Goal: Task Accomplishment & Management: Use online tool/utility

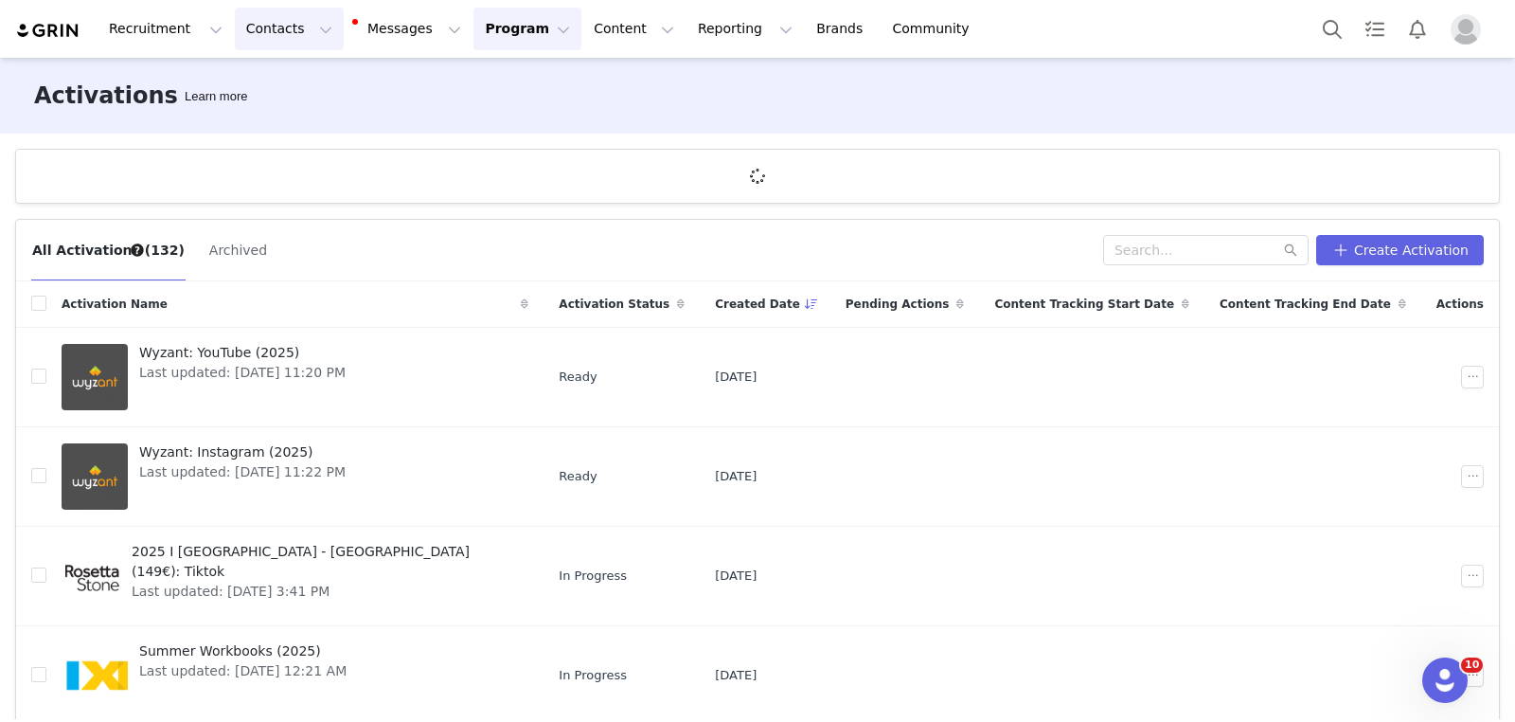
click at [308, 38] on button "Contacts Contacts" at bounding box center [289, 29] width 109 height 43
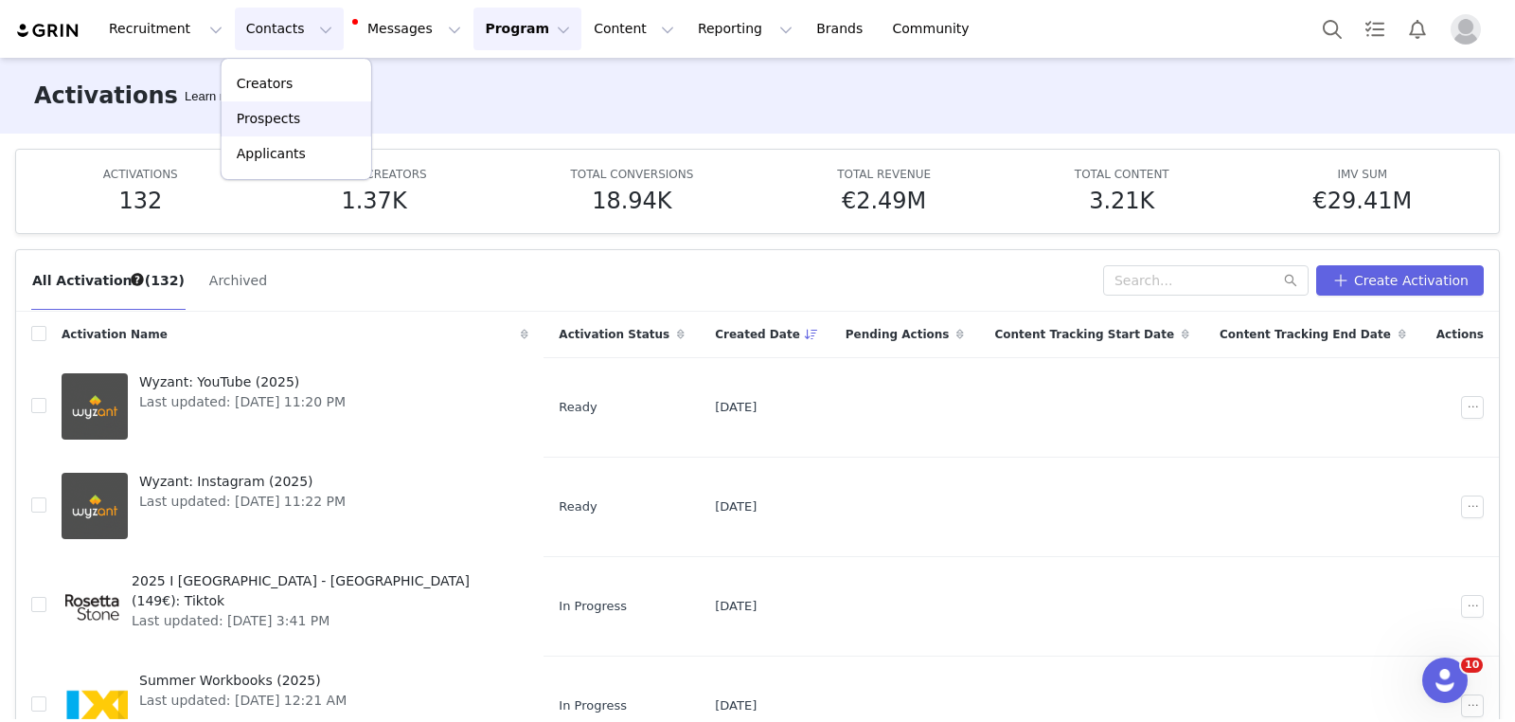
click at [309, 127] on div "Prospects" at bounding box center [296, 119] width 127 height 20
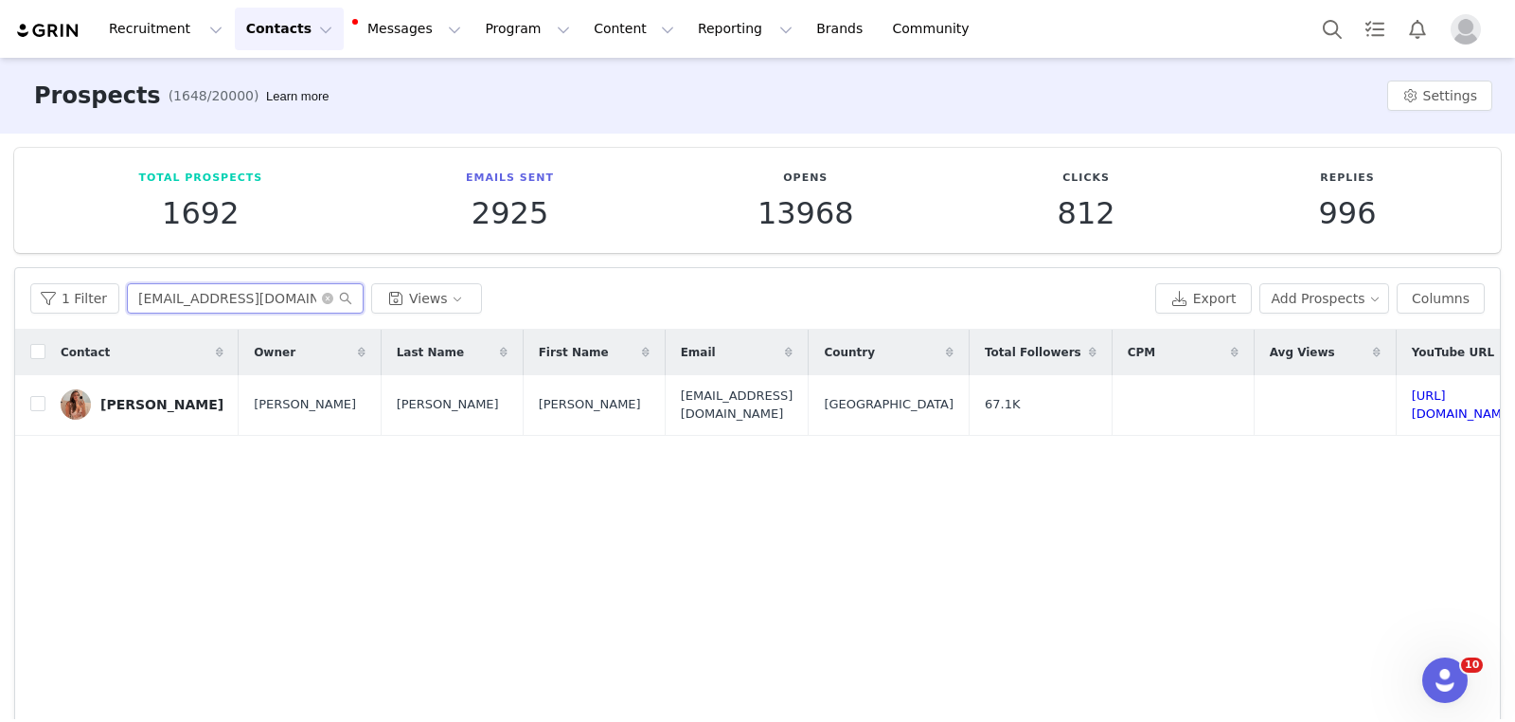
click at [262, 296] on input "dakota@getretrograde.com" at bounding box center [245, 298] width 237 height 30
click at [707, 17] on button "Reporting Reporting" at bounding box center [745, 29] width 117 height 43
click at [710, 118] on p "Report Builder" at bounding box center [702, 119] width 95 height 20
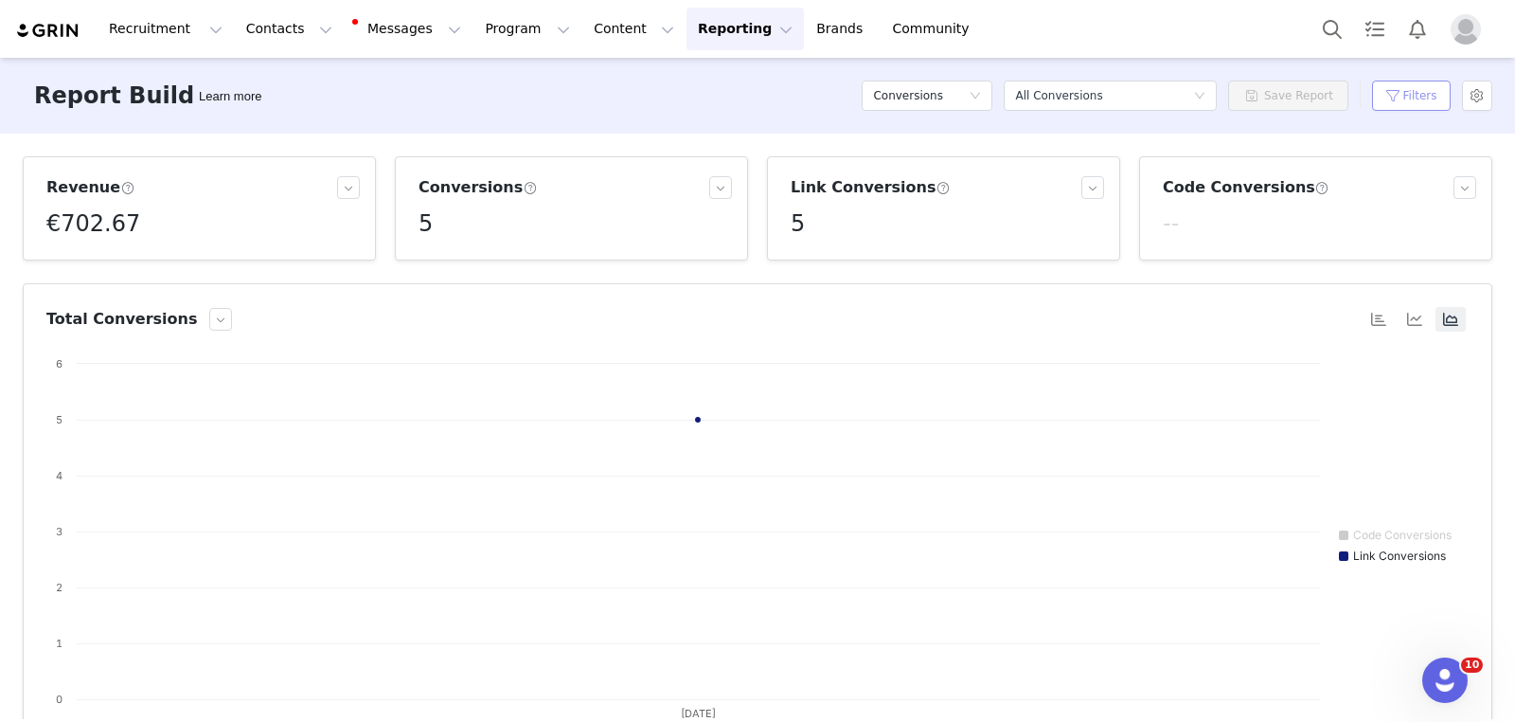
click at [1382, 98] on button "Filters" at bounding box center [1411, 96] width 79 height 30
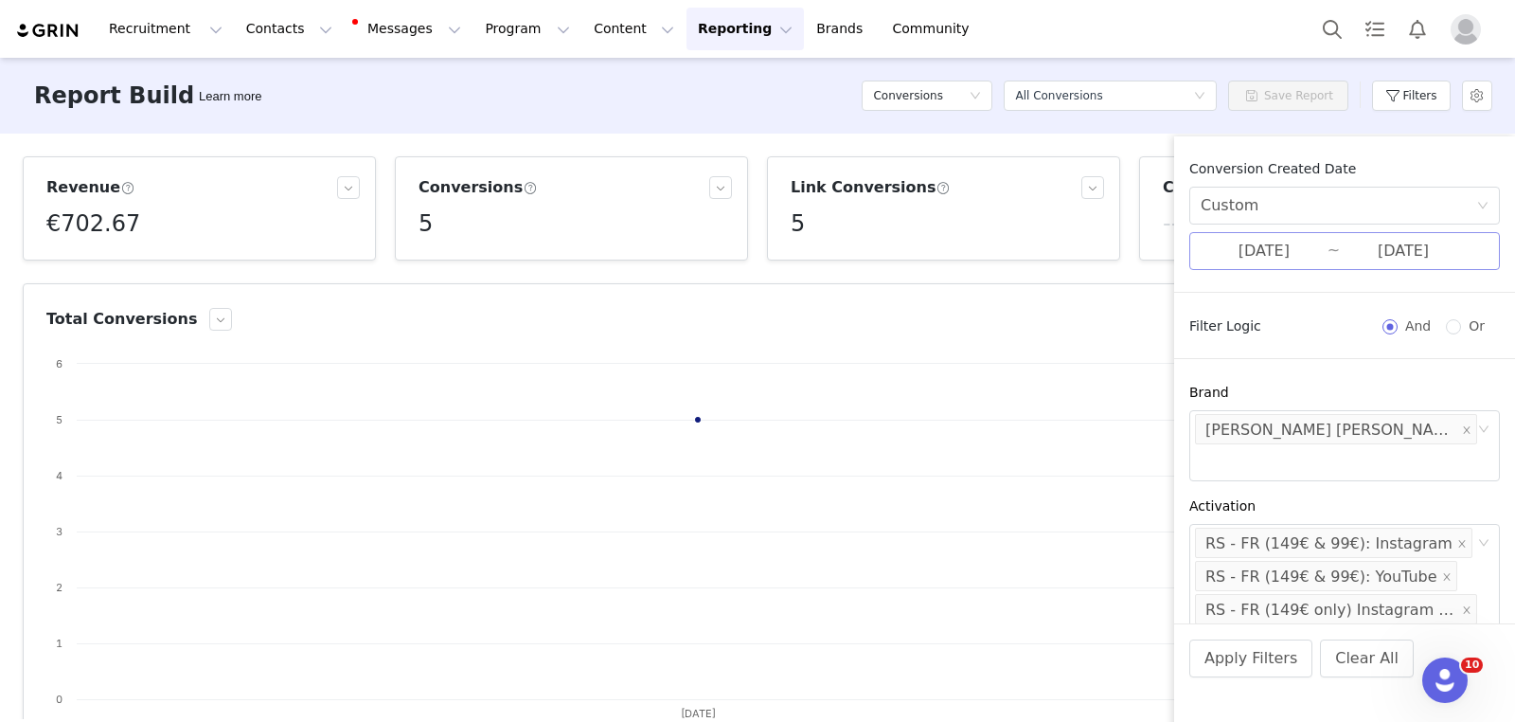
click at [1286, 261] on input "08/31/2025" at bounding box center [1264, 251] width 127 height 25
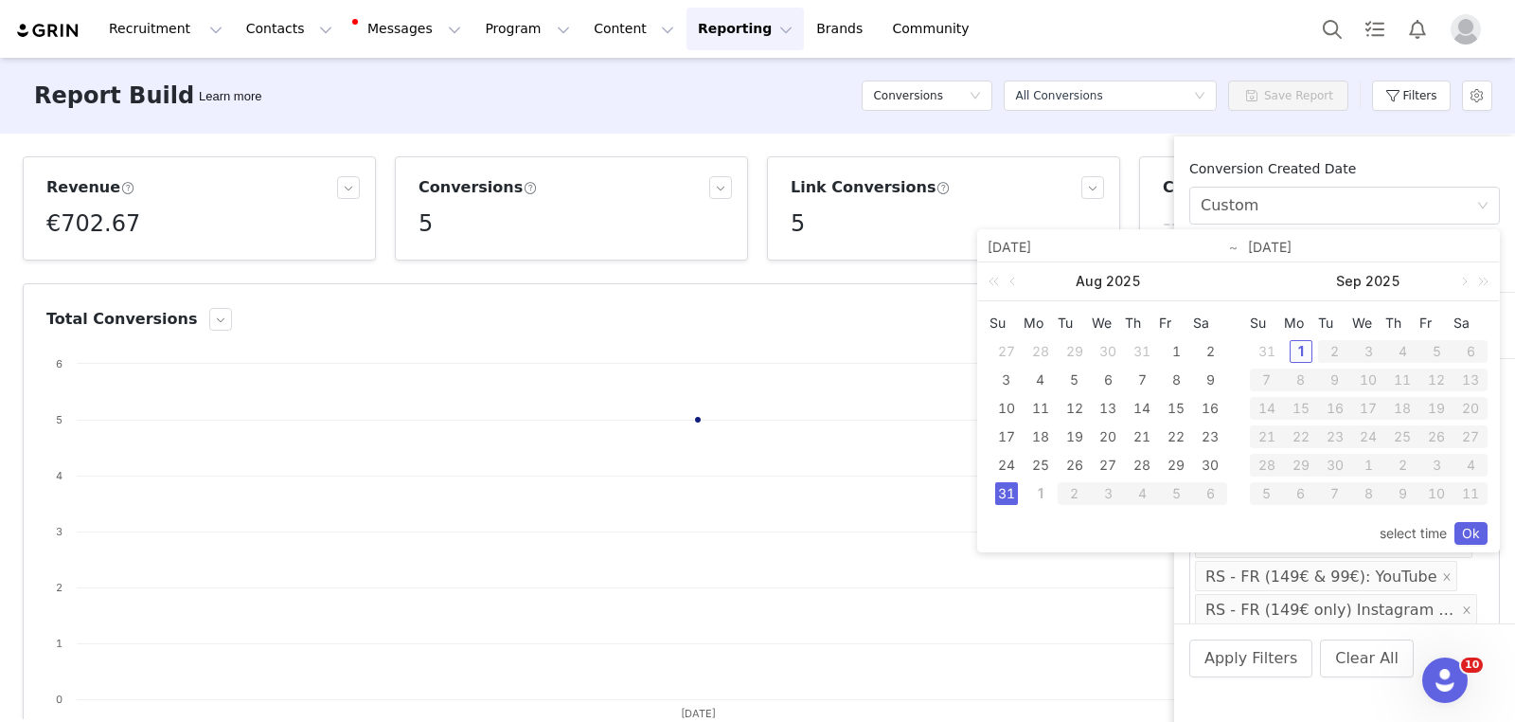
click at [1292, 351] on div "1" at bounding box center [1301, 351] width 23 height 23
type input "[DATE]"
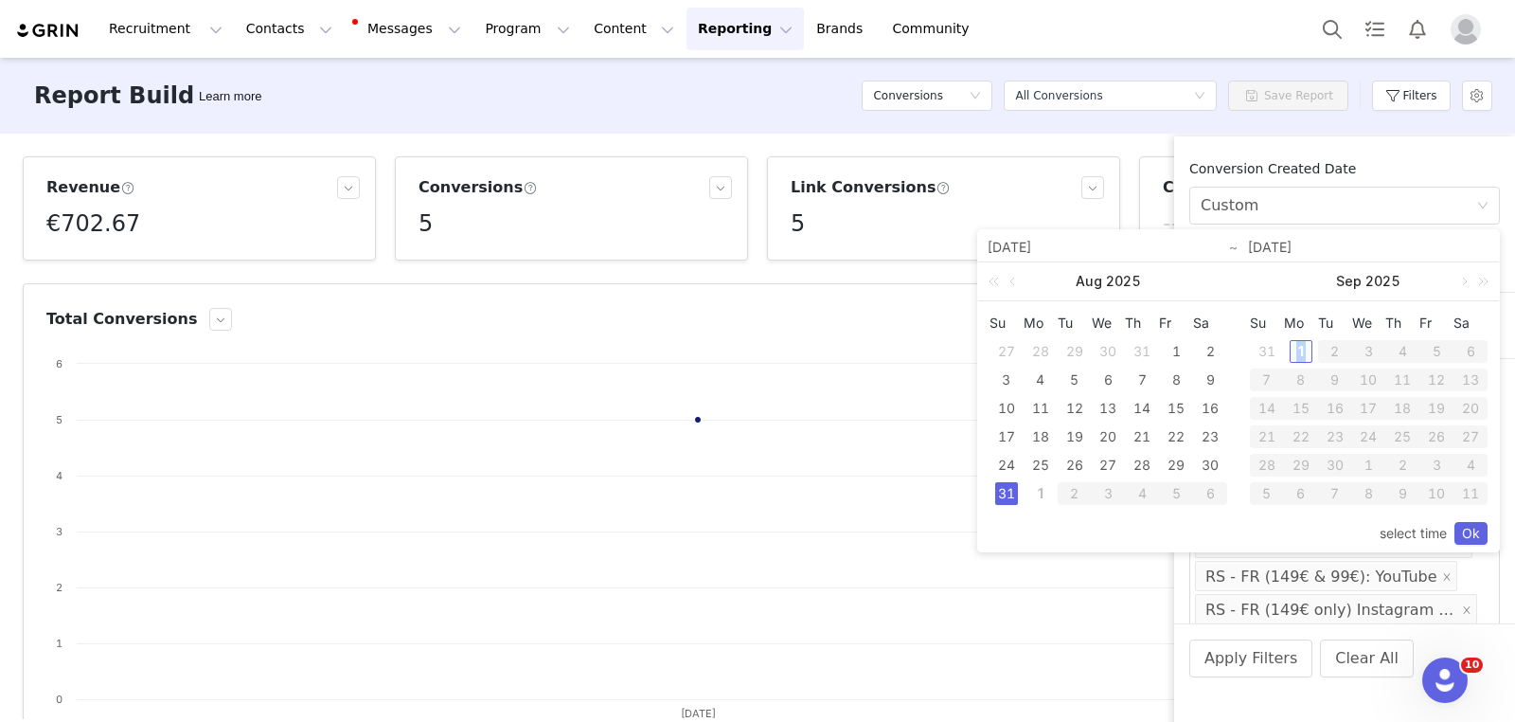
type input "[DATE]"
click at [1481, 541] on link "Ok" at bounding box center [1471, 533] width 33 height 23
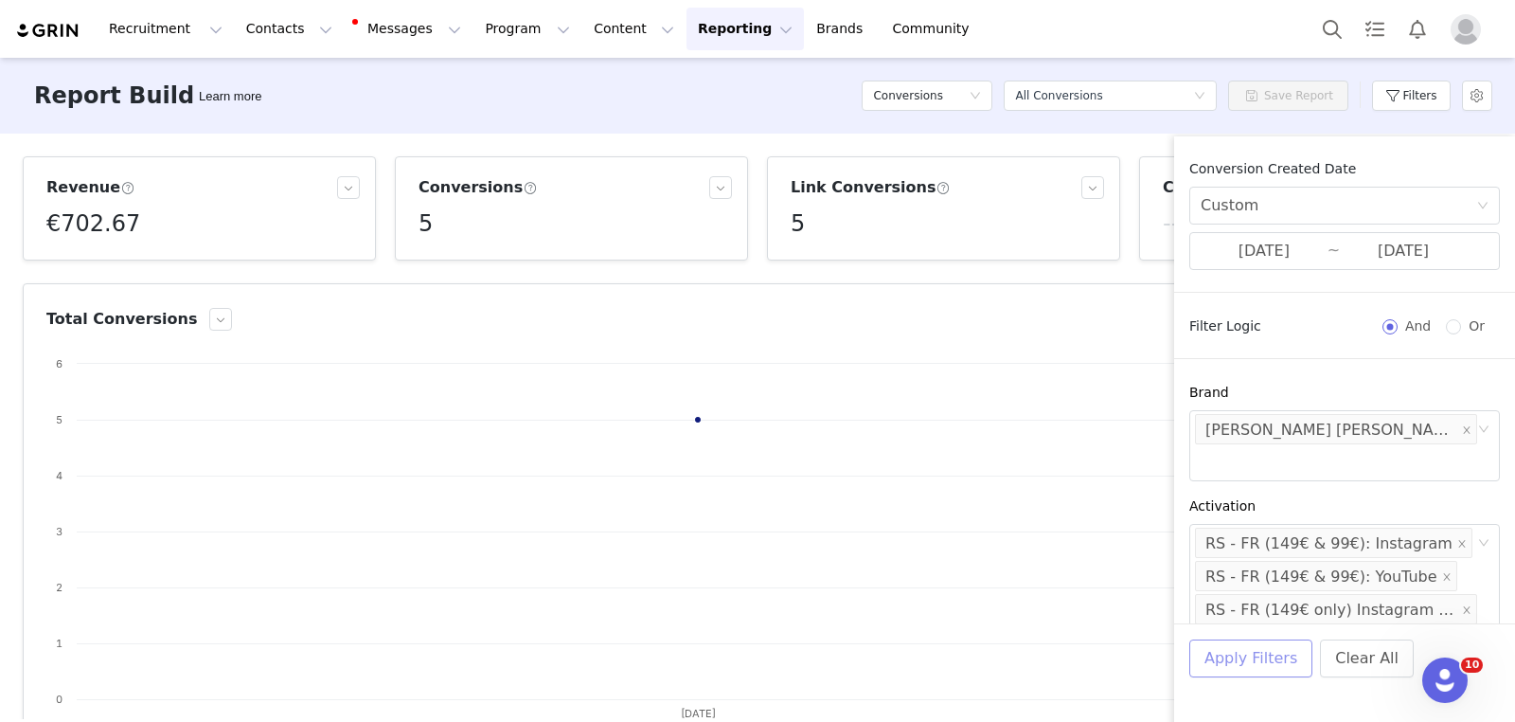
click at [1259, 655] on button "Apply Filters" at bounding box center [1251, 658] width 123 height 38
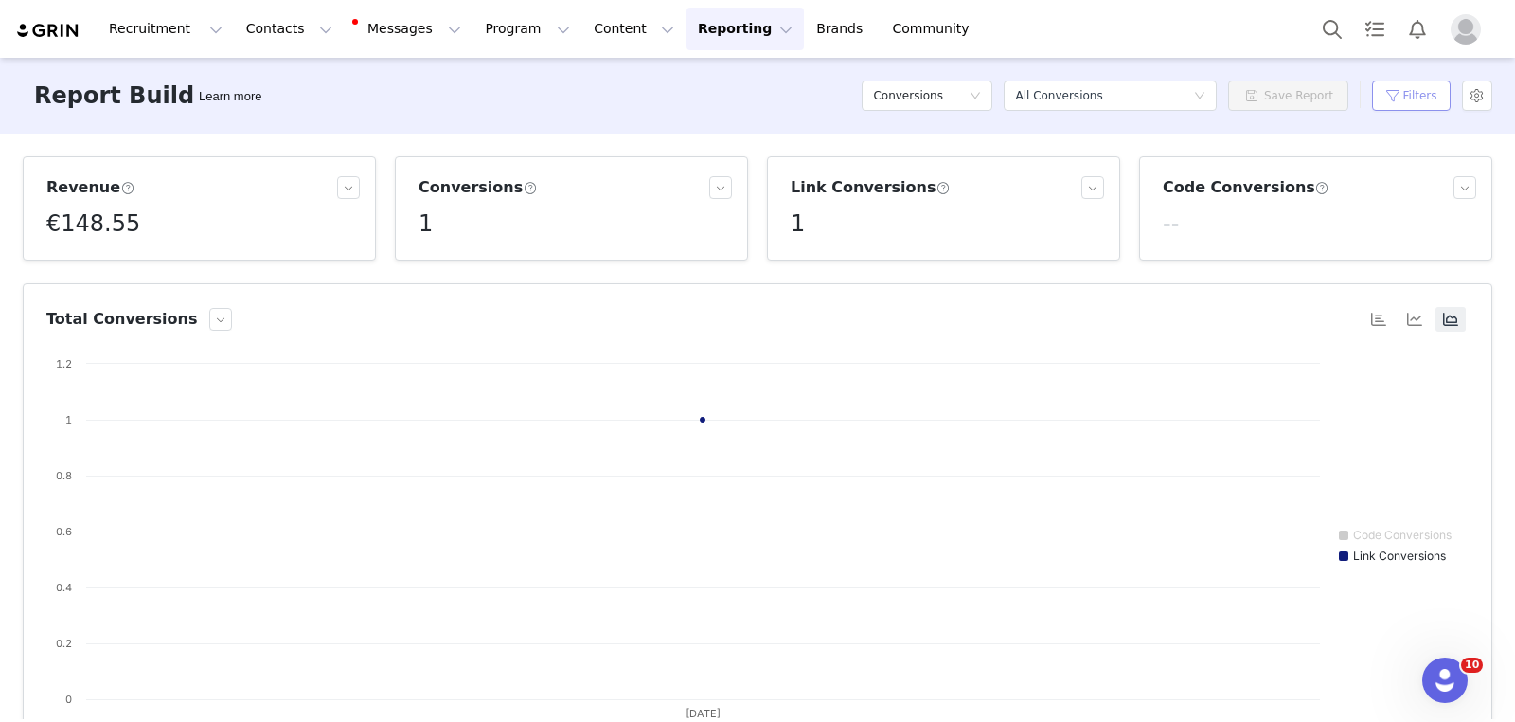
click at [1408, 109] on button "Filters" at bounding box center [1411, 96] width 79 height 30
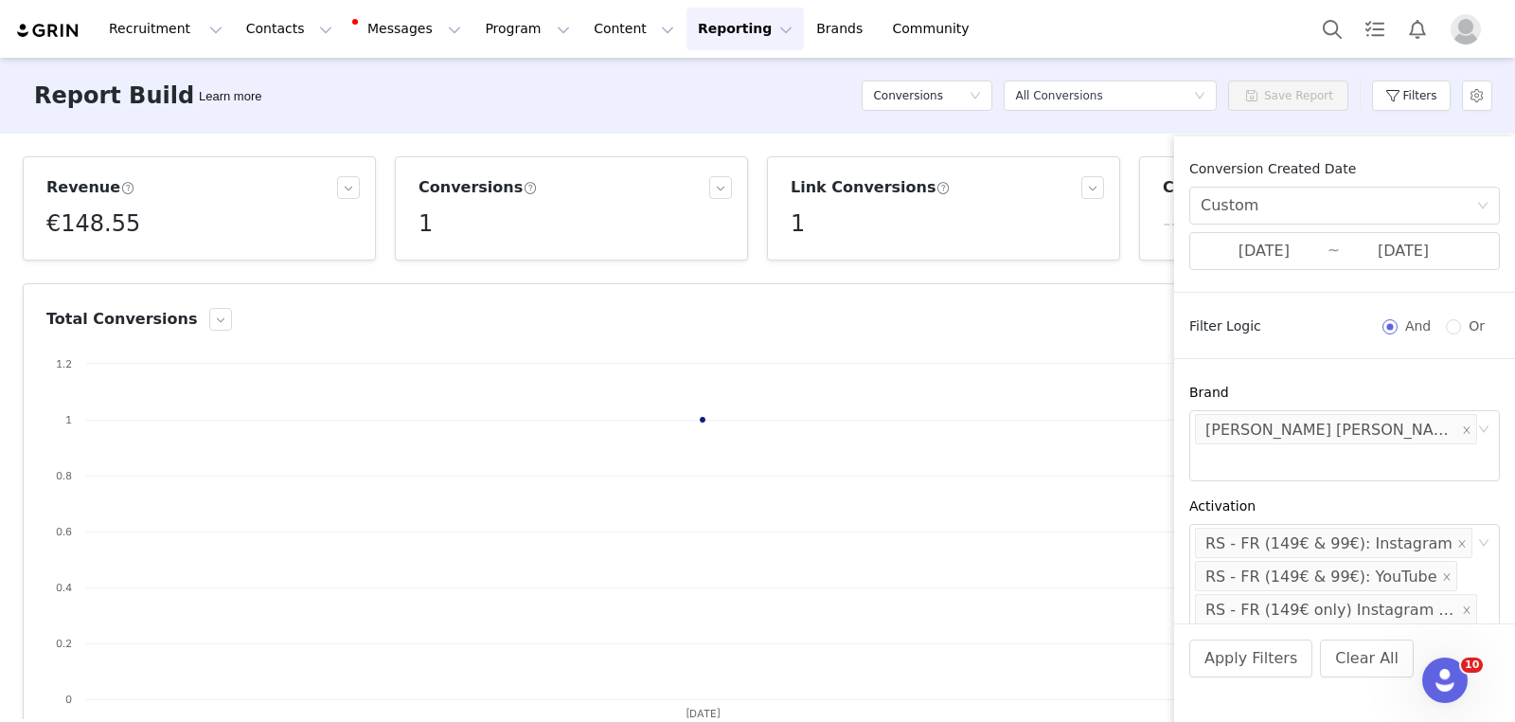
click at [586, 116] on div "Report Builder Learn more Conversions Select a report All Conversions Save Repo…" at bounding box center [757, 96] width 1515 height 76
click at [250, 25] on button "Contacts Contacts" at bounding box center [289, 29] width 109 height 43
click at [278, 118] on p "Prospects" at bounding box center [268, 119] width 63 height 20
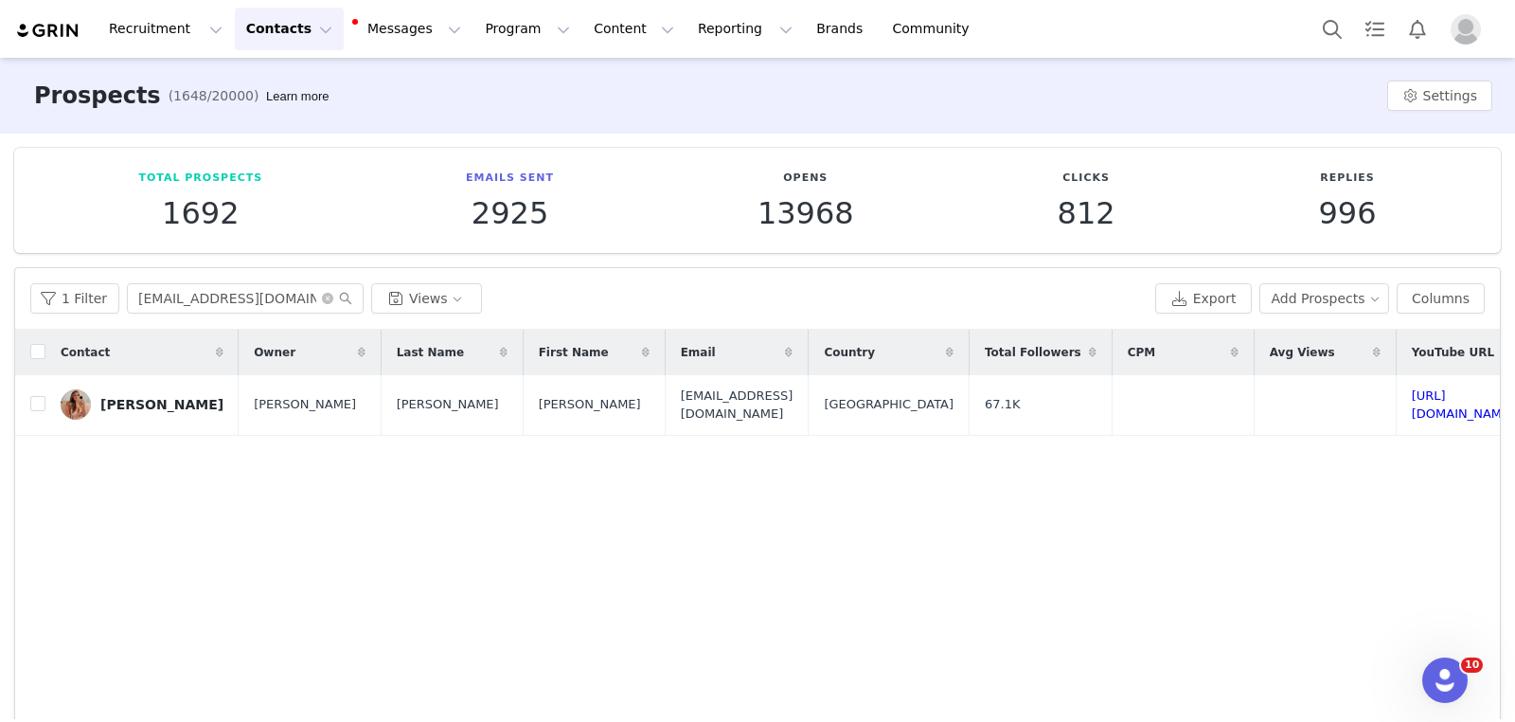
click at [279, 26] on button "Contacts Contacts" at bounding box center [289, 29] width 109 height 43
click at [287, 81] on p "Creators" at bounding box center [265, 84] width 57 height 20
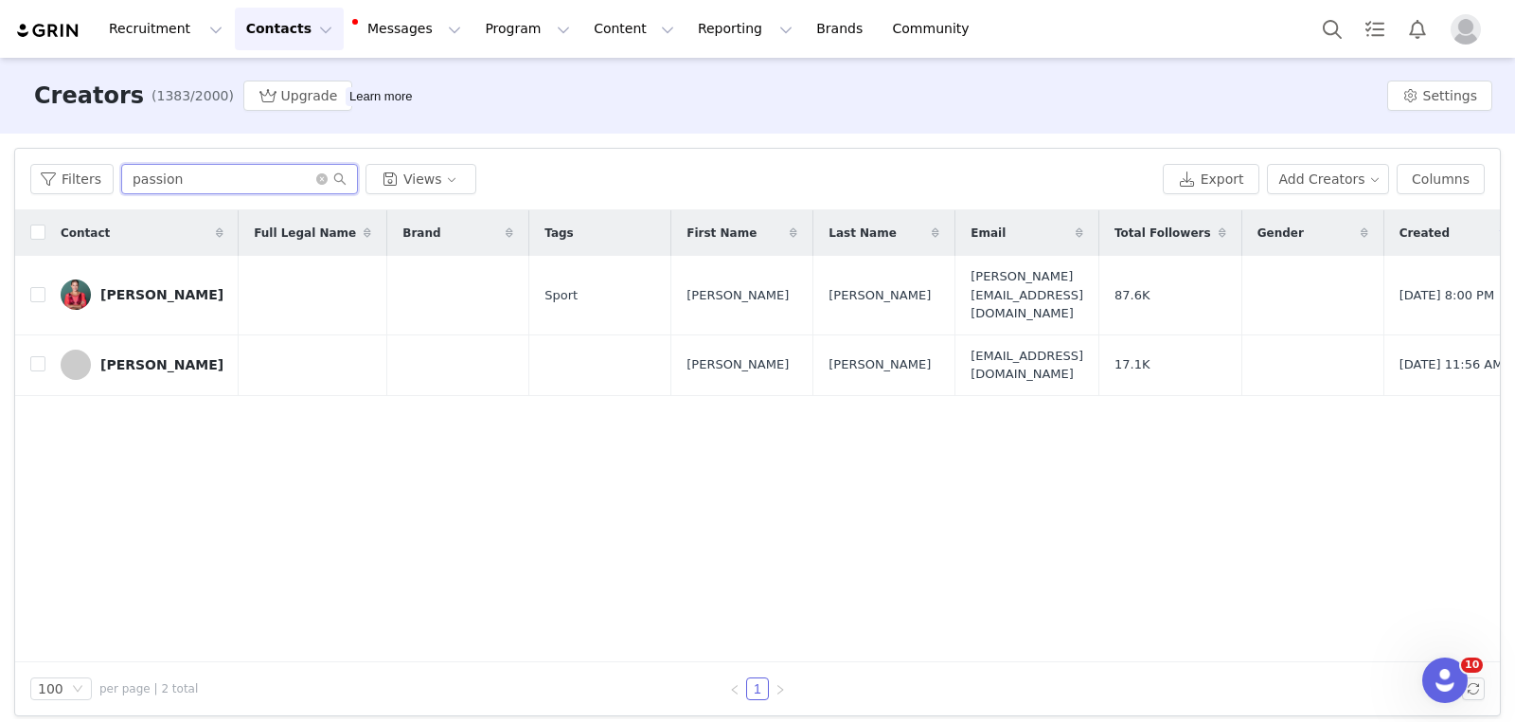
click at [272, 171] on input "passion" at bounding box center [239, 179] width 237 height 30
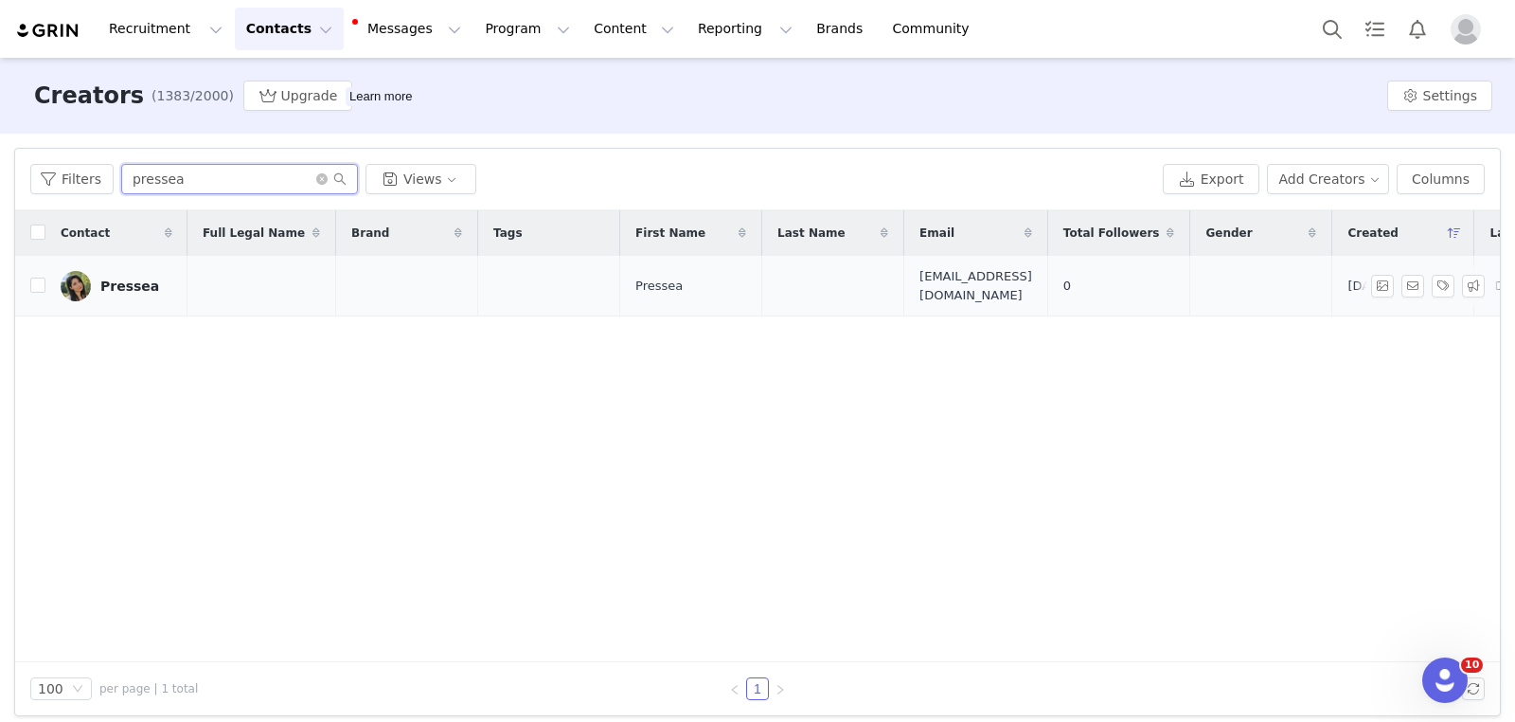
type input "pressea"
click at [140, 281] on div "Pressea" at bounding box center [129, 285] width 59 height 15
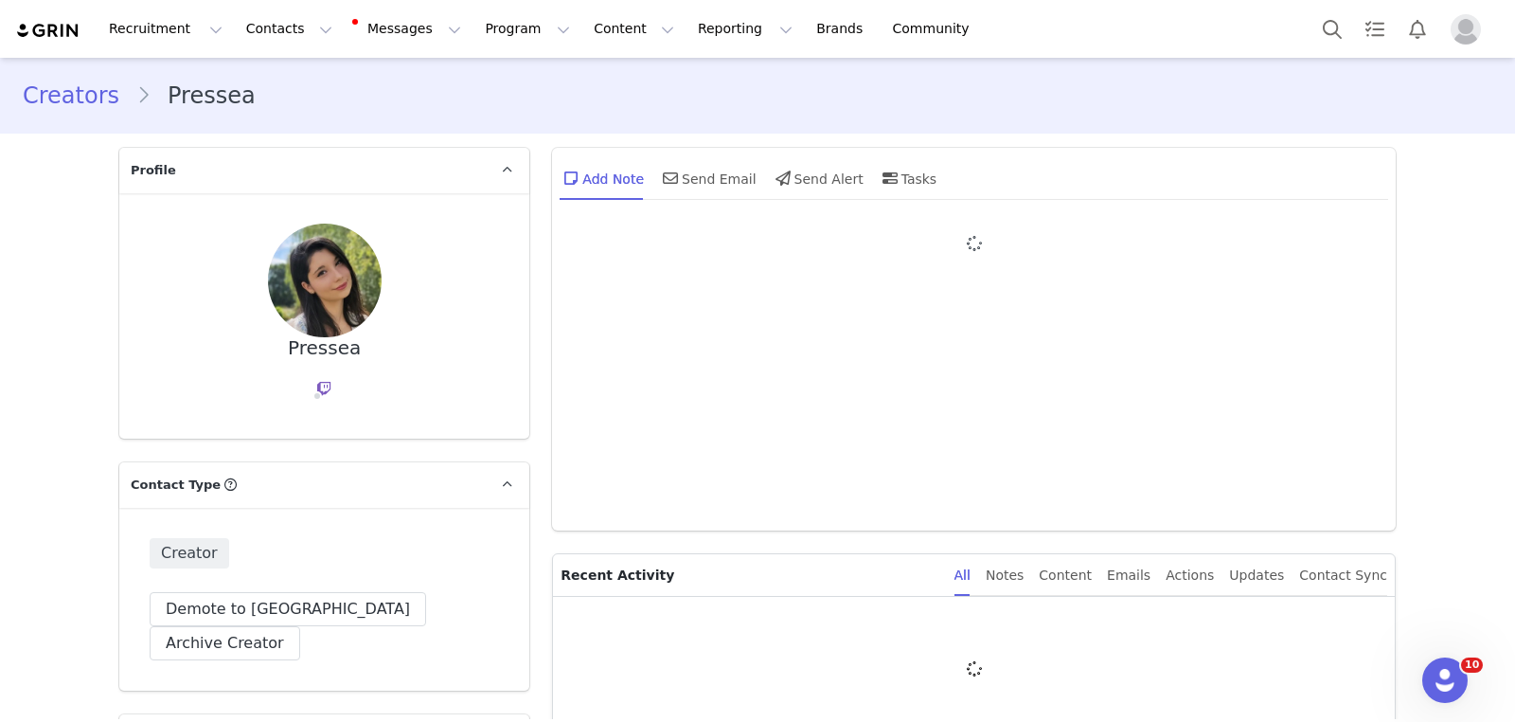
type input "+1 (United States)"
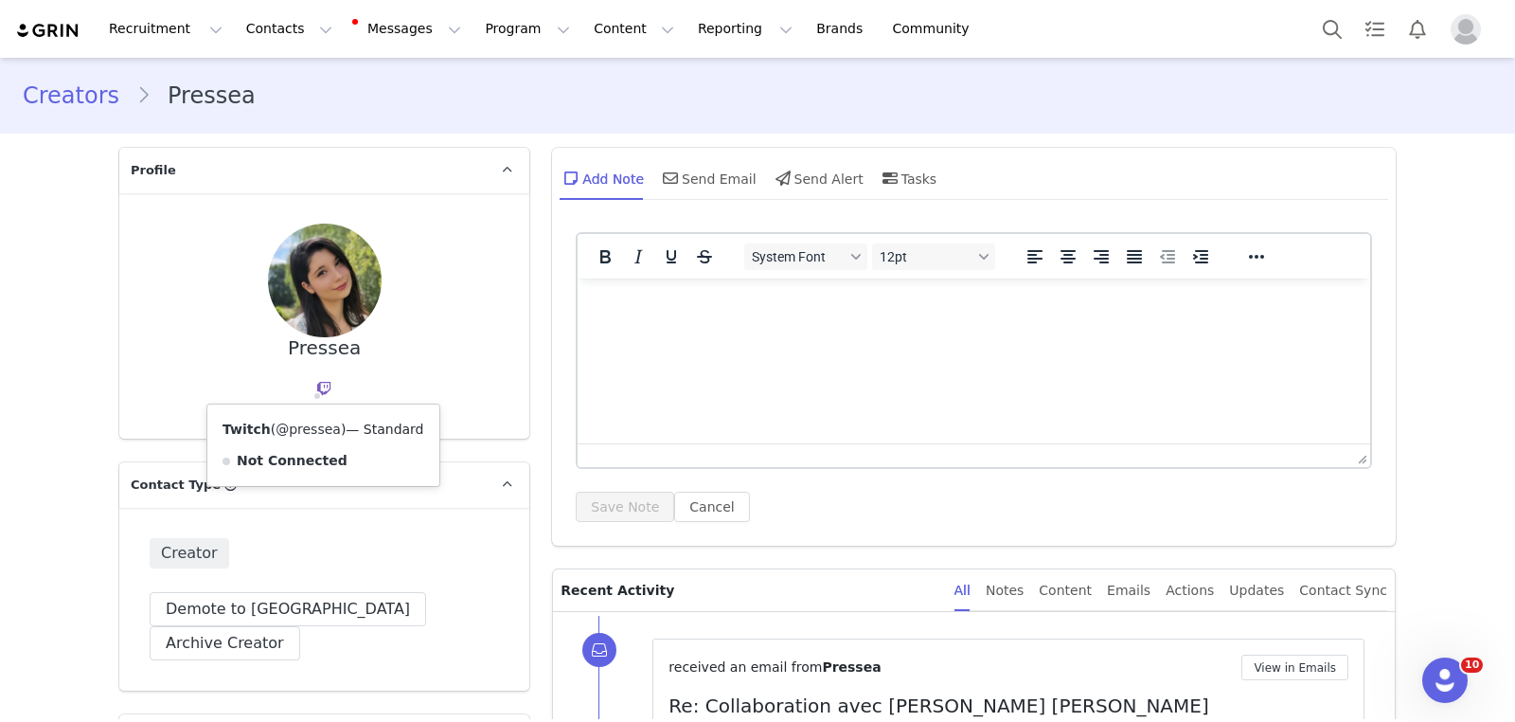
click at [323, 434] on link "@pressea" at bounding box center [308, 428] width 65 height 15
click at [706, 42] on button "Reporting Reporting" at bounding box center [745, 29] width 117 height 43
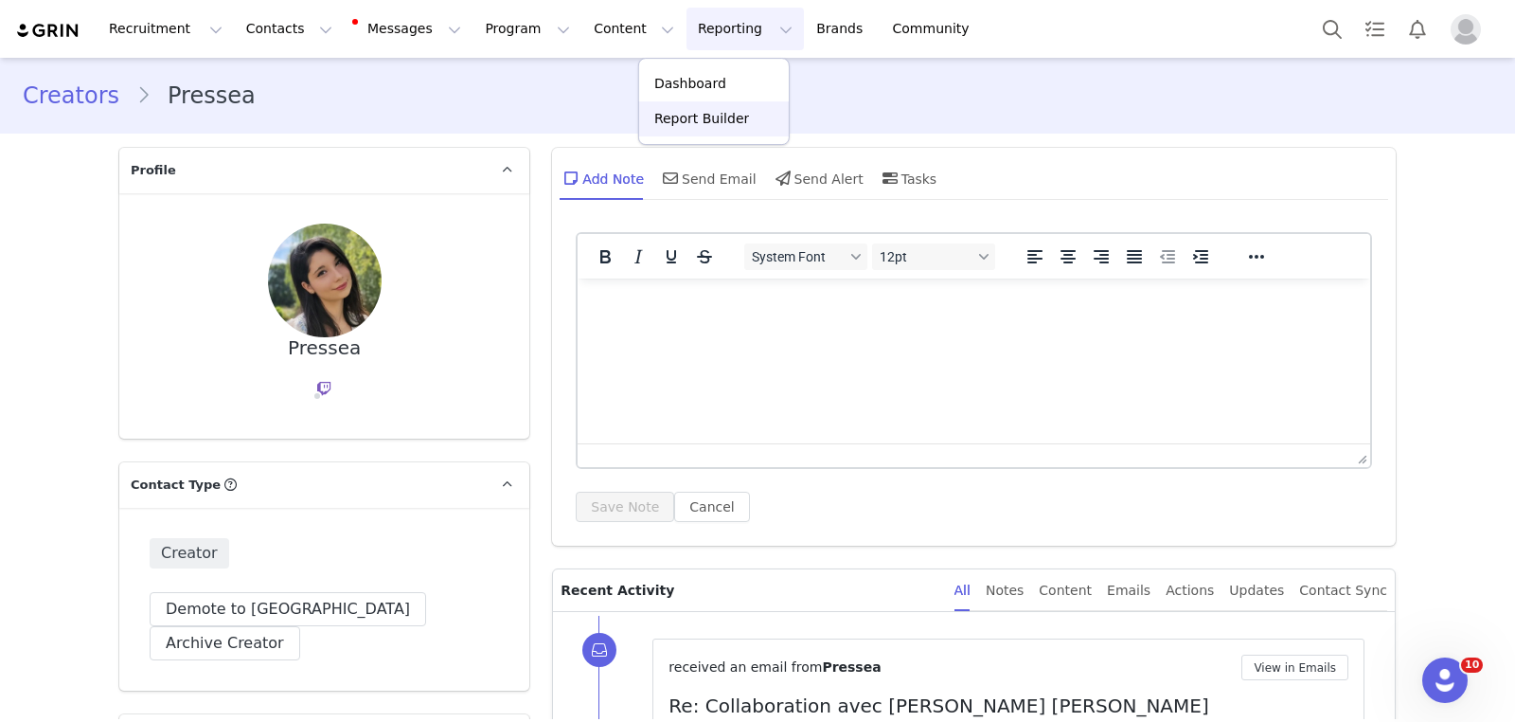
click at [695, 116] on p "Report Builder" at bounding box center [702, 119] width 95 height 20
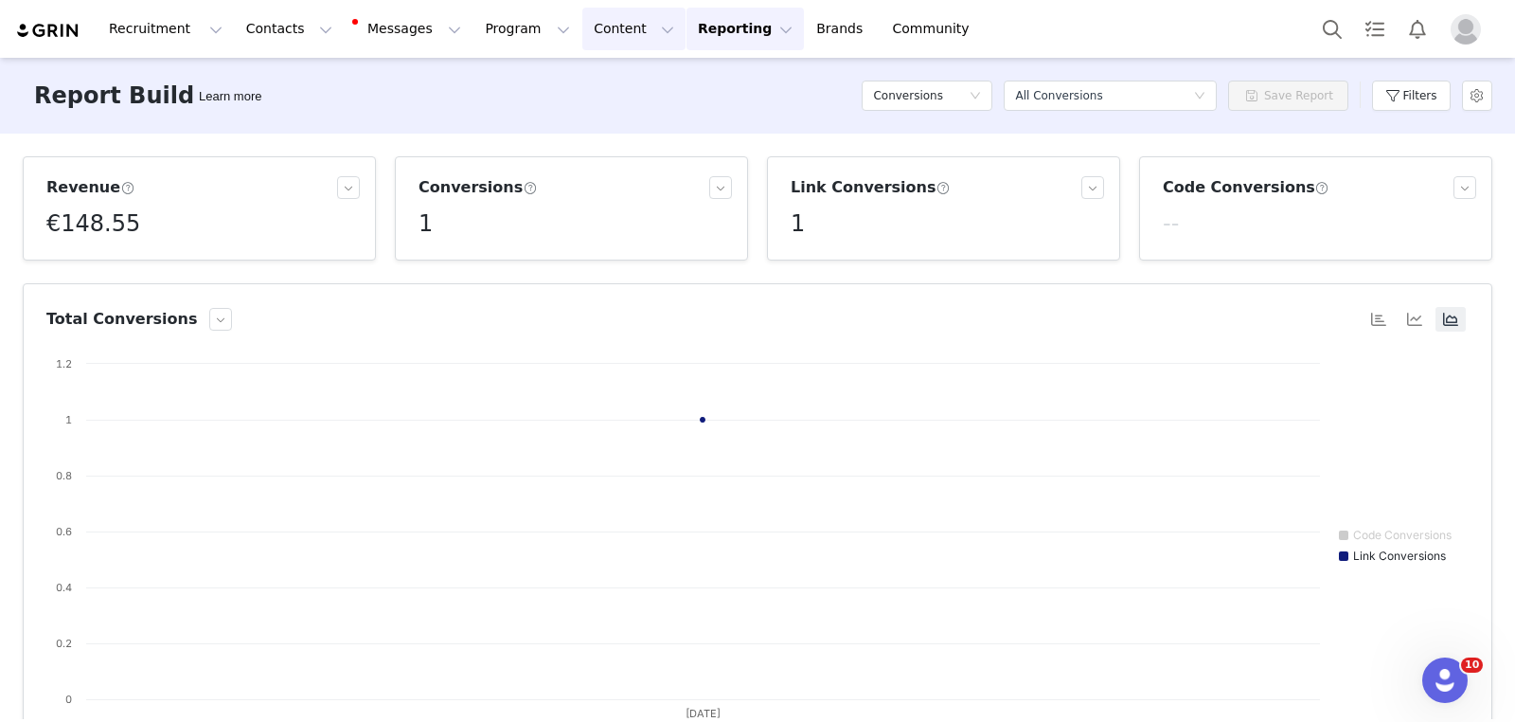
click at [585, 38] on button "Content Content" at bounding box center [634, 29] width 103 height 43
click at [493, 29] on button "Program Program" at bounding box center [528, 29] width 108 height 43
click at [523, 75] on p "Activations" at bounding box center [495, 84] width 73 height 20
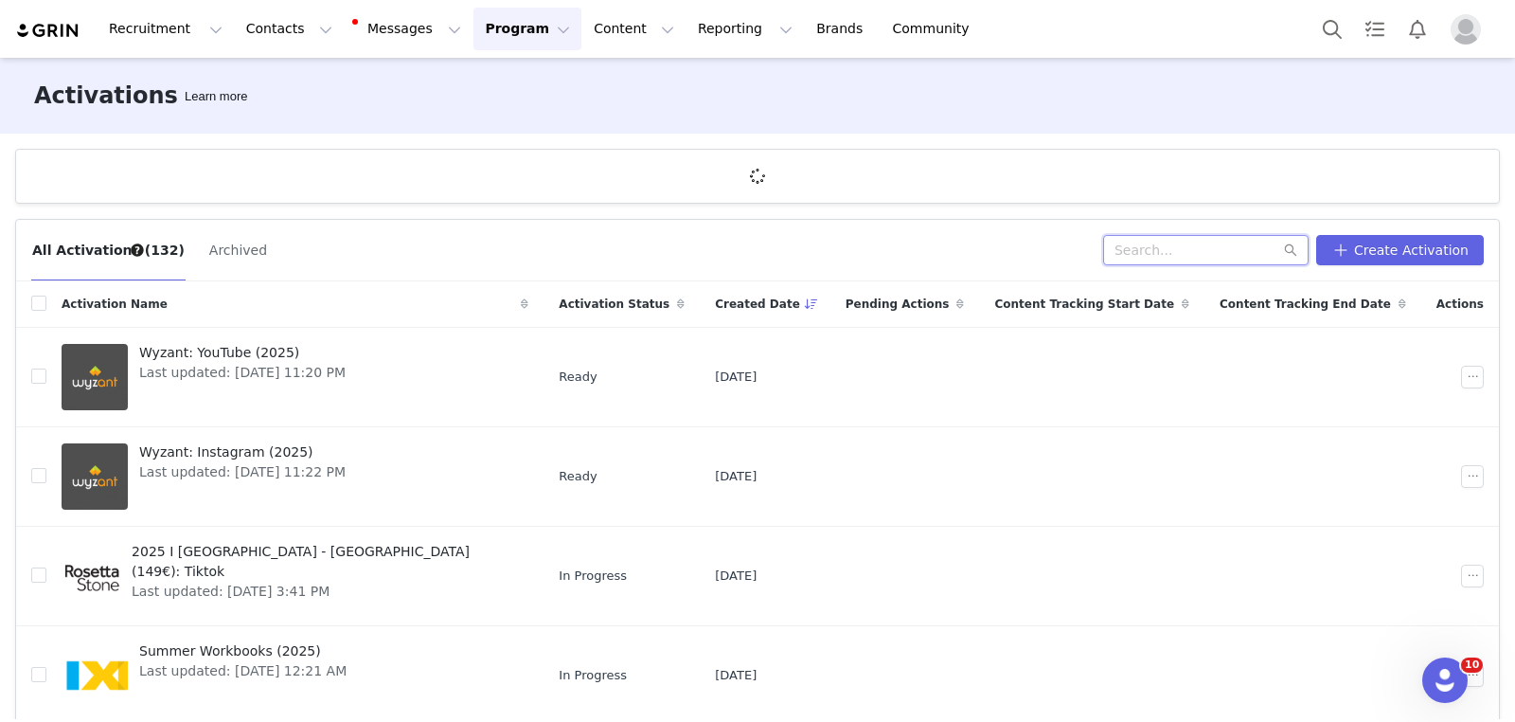
click at [1250, 251] on input "text" at bounding box center [1206, 250] width 206 height 30
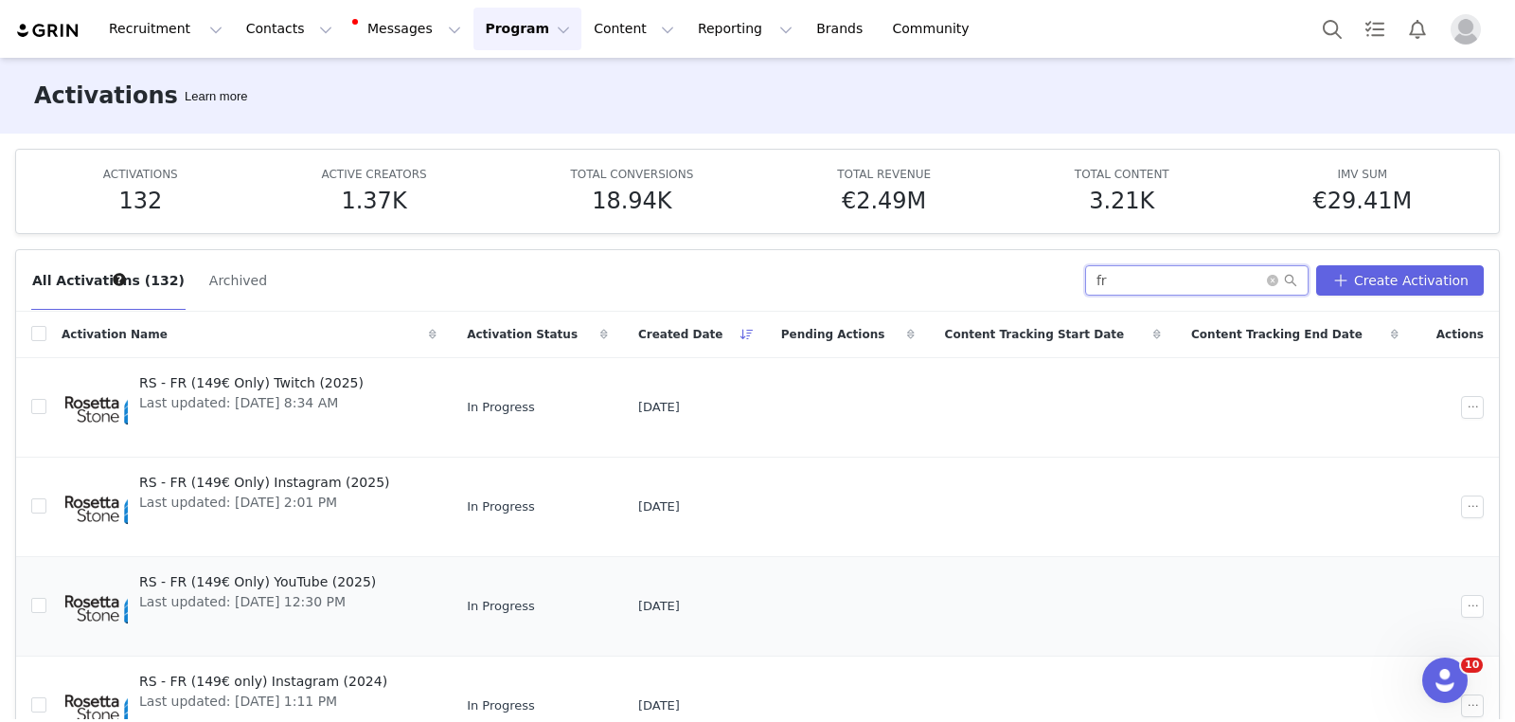
type input "fr"
click at [332, 578] on span "RS - FR (149€ Only) YouTube (2025)" at bounding box center [257, 582] width 237 height 20
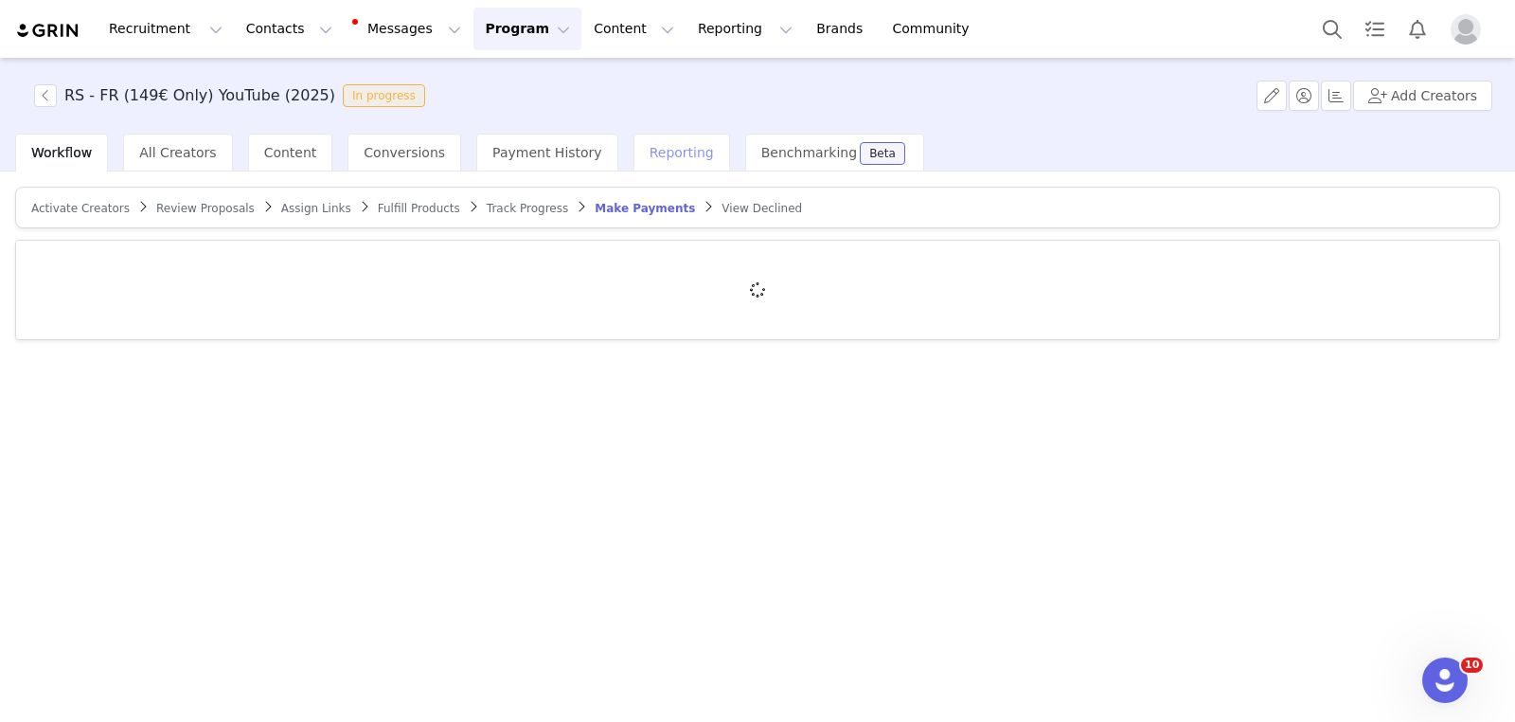
click at [650, 153] on span "Reporting" at bounding box center [682, 152] width 64 height 15
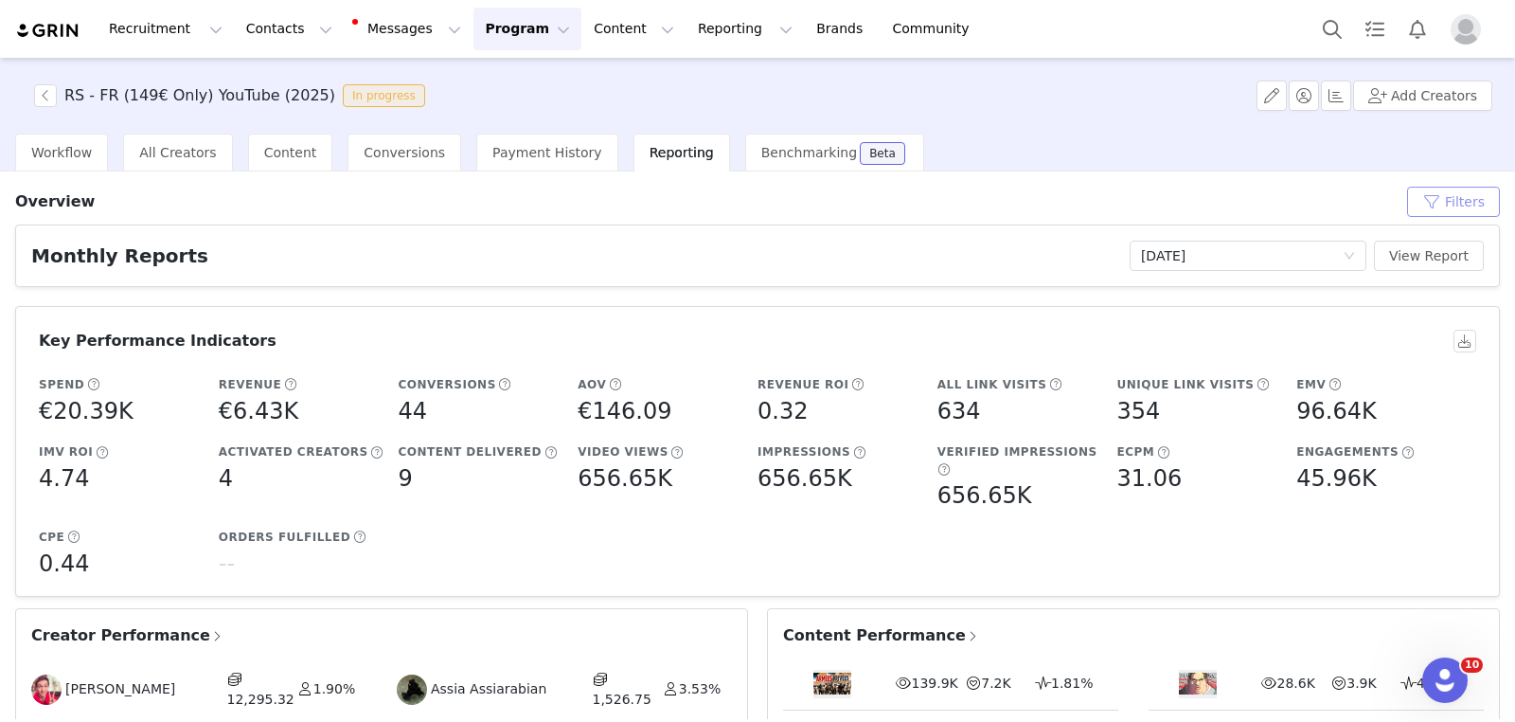
click at [1447, 204] on button "Filters" at bounding box center [1454, 202] width 93 height 30
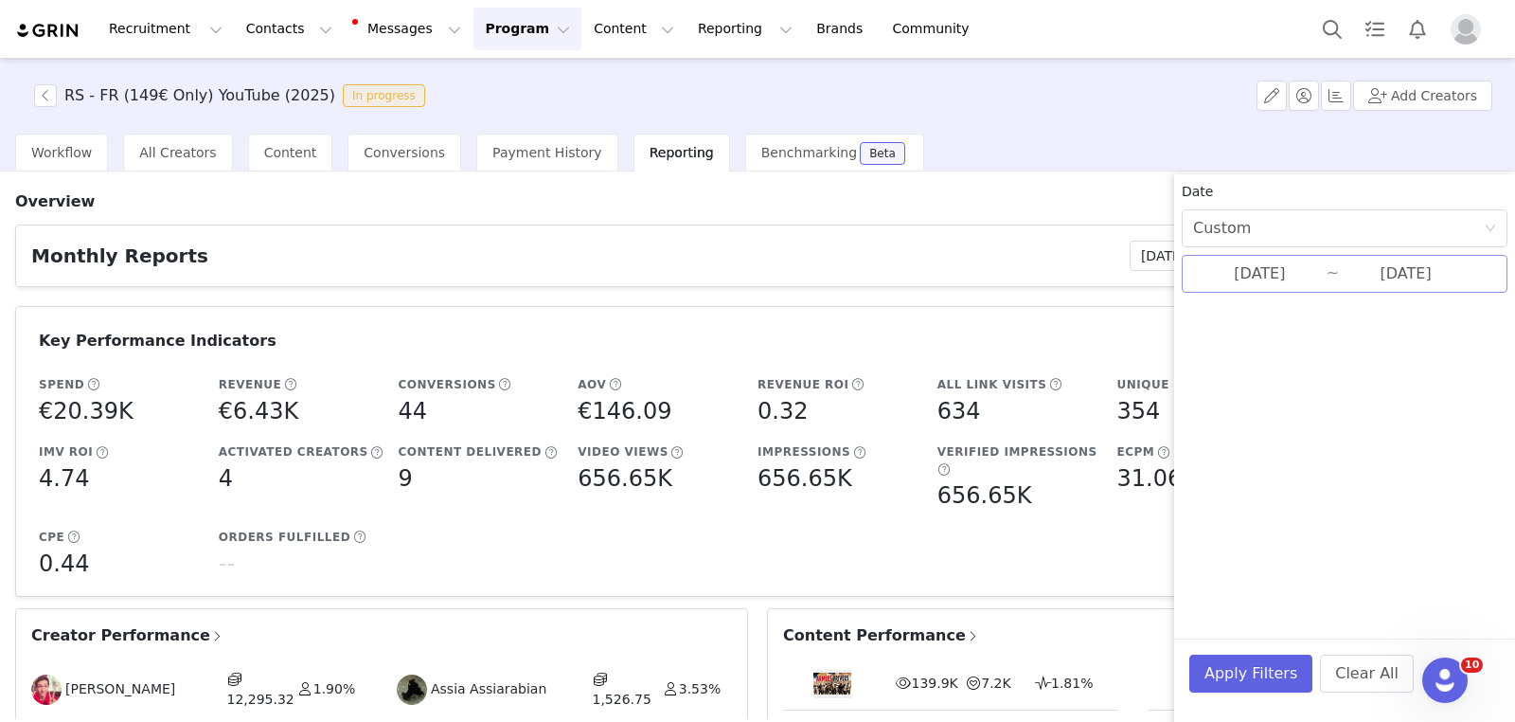
click at [1339, 274] on input "08/29/2025" at bounding box center [1406, 273] width 134 height 25
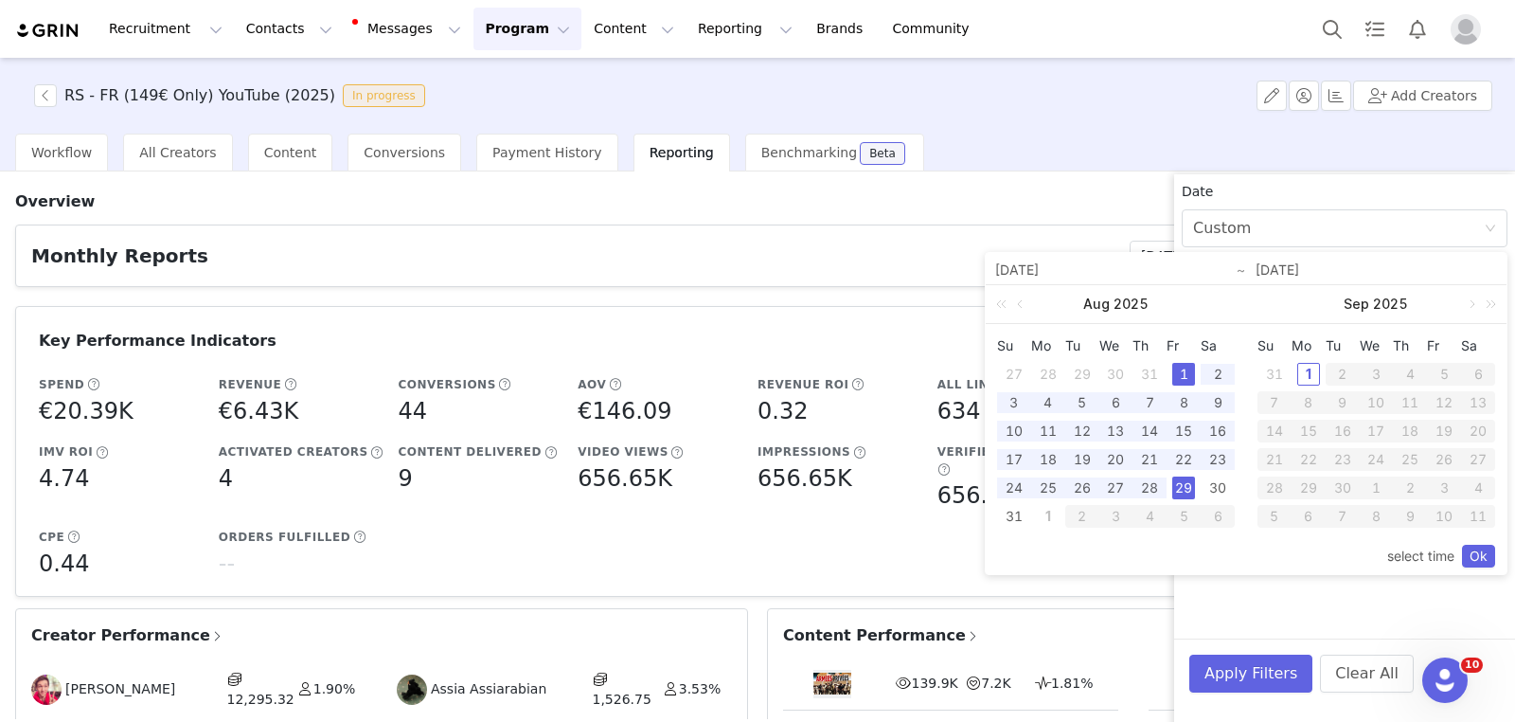
click at [1186, 372] on div "1" at bounding box center [1184, 374] width 23 height 23
click at [1012, 520] on div "31" at bounding box center [1014, 516] width 23 height 23
type input "08/31/2025"
click at [1171, 373] on td "1" at bounding box center [1184, 374] width 34 height 28
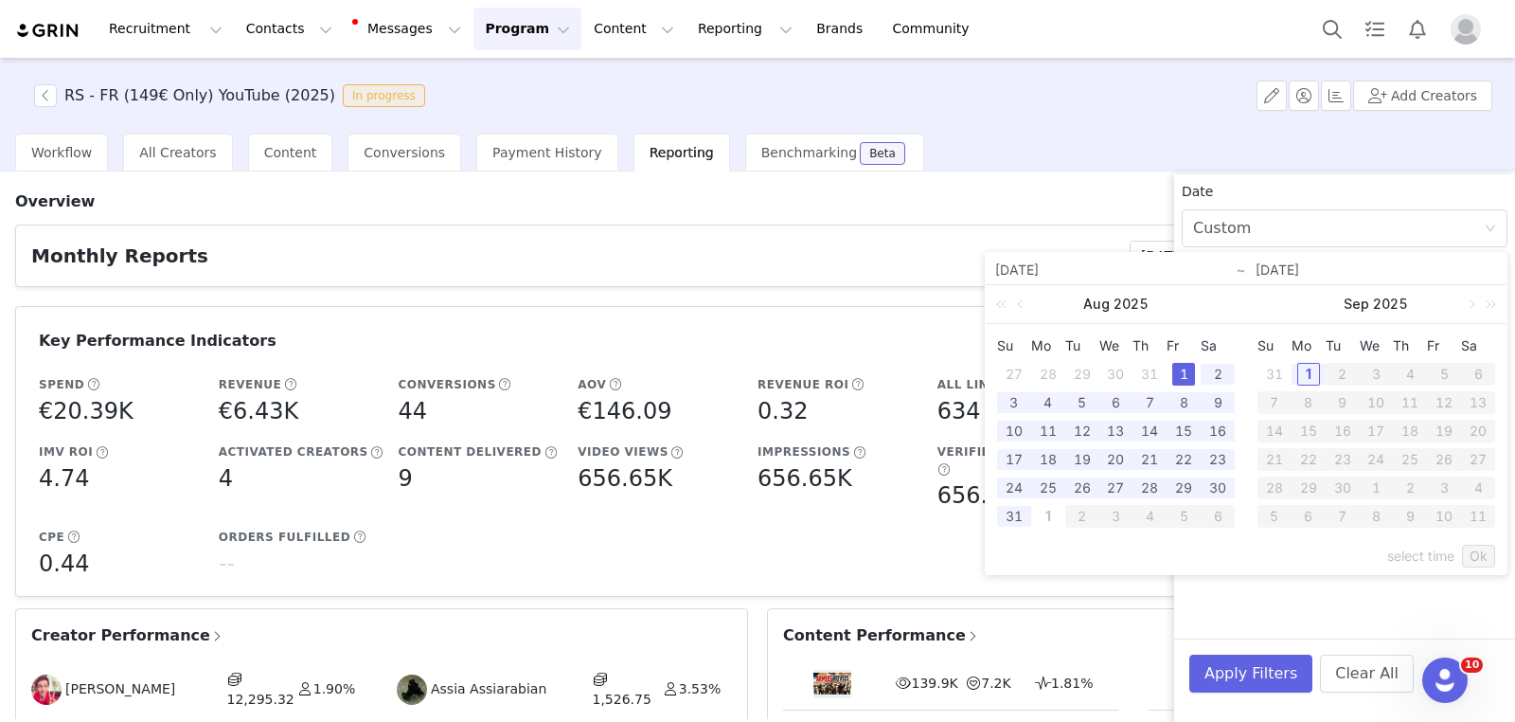
click at [1182, 374] on div "1" at bounding box center [1184, 374] width 23 height 23
type input "08/01/2025"
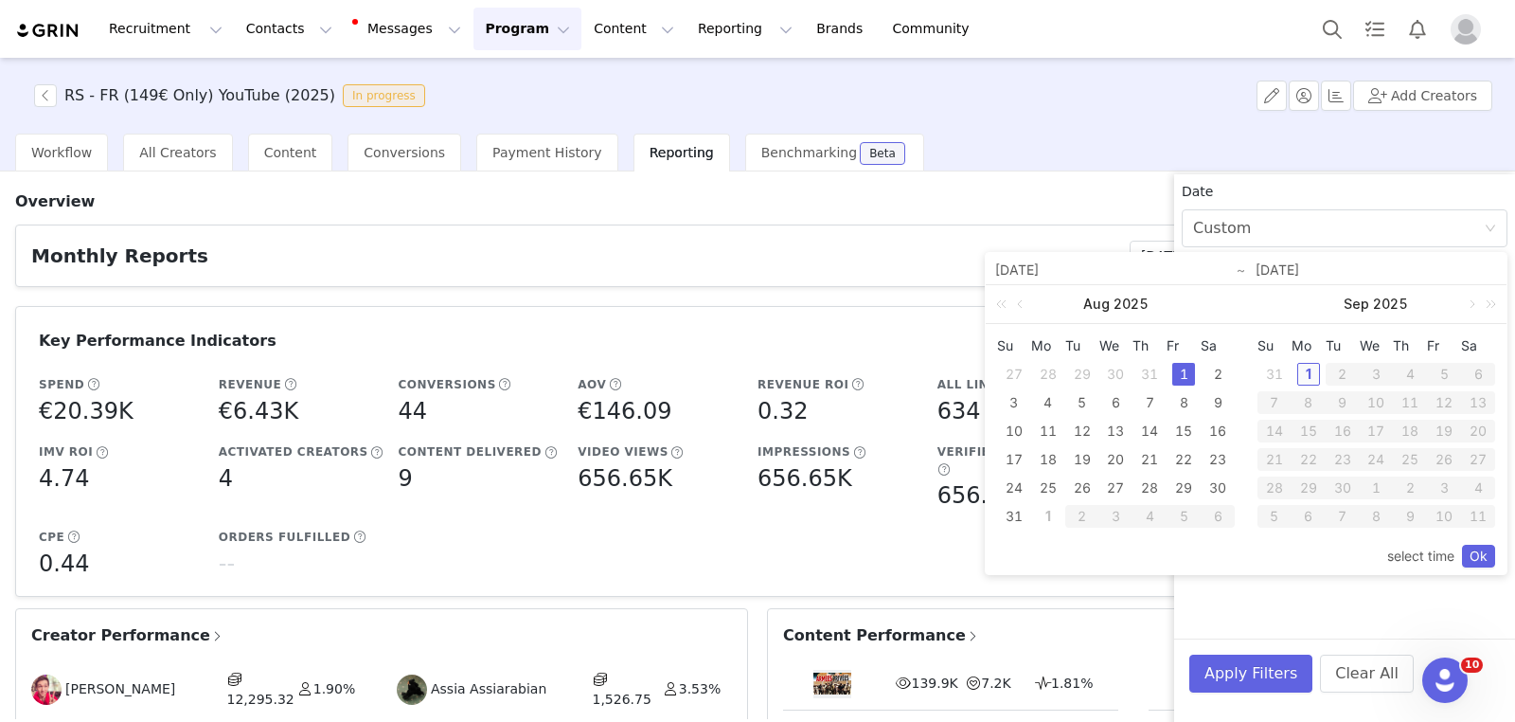
click at [1306, 379] on div "1" at bounding box center [1309, 374] width 23 height 23
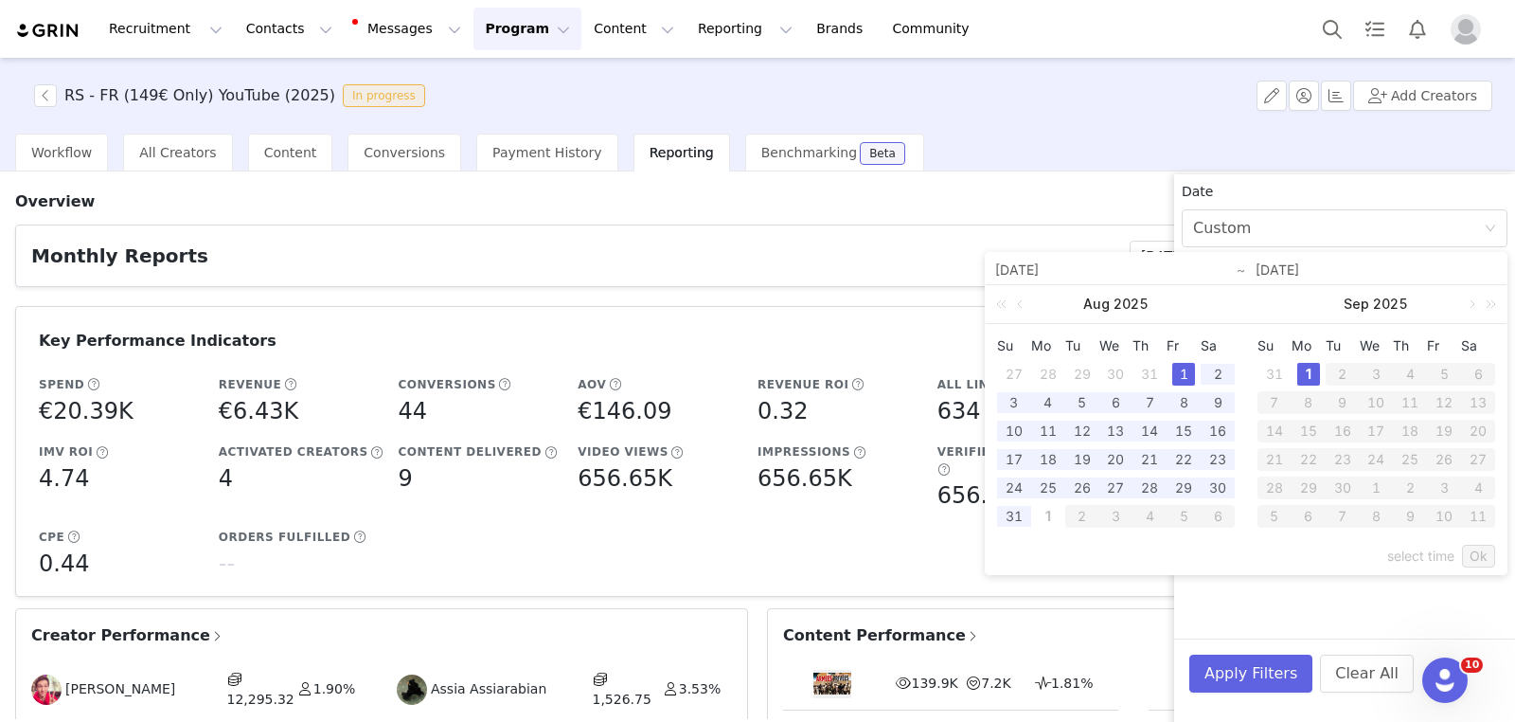
click at [1185, 371] on div "1" at bounding box center [1184, 374] width 23 height 23
type input "[DATE]"
click at [1482, 550] on link "Ok" at bounding box center [1478, 556] width 33 height 23
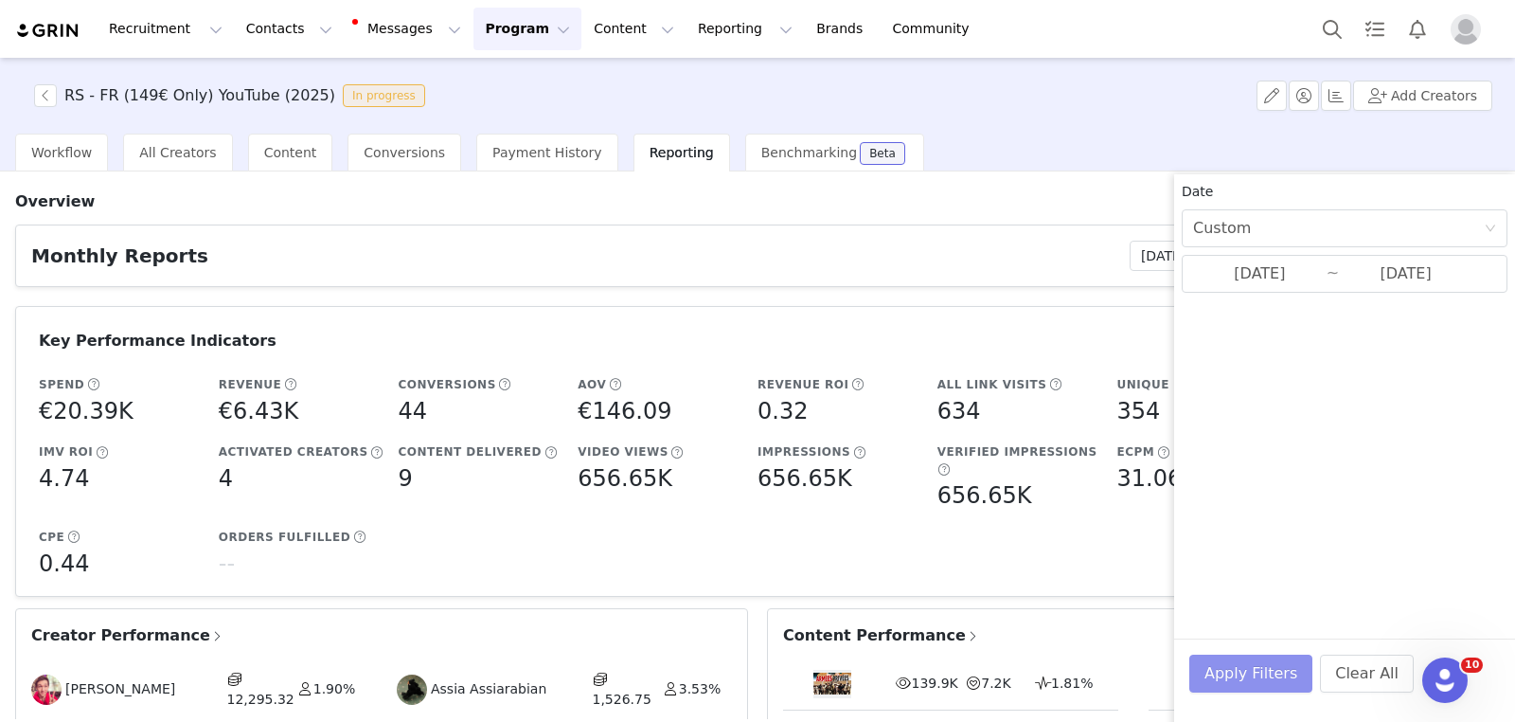
click at [1277, 666] on button "Apply Filters" at bounding box center [1251, 674] width 123 height 38
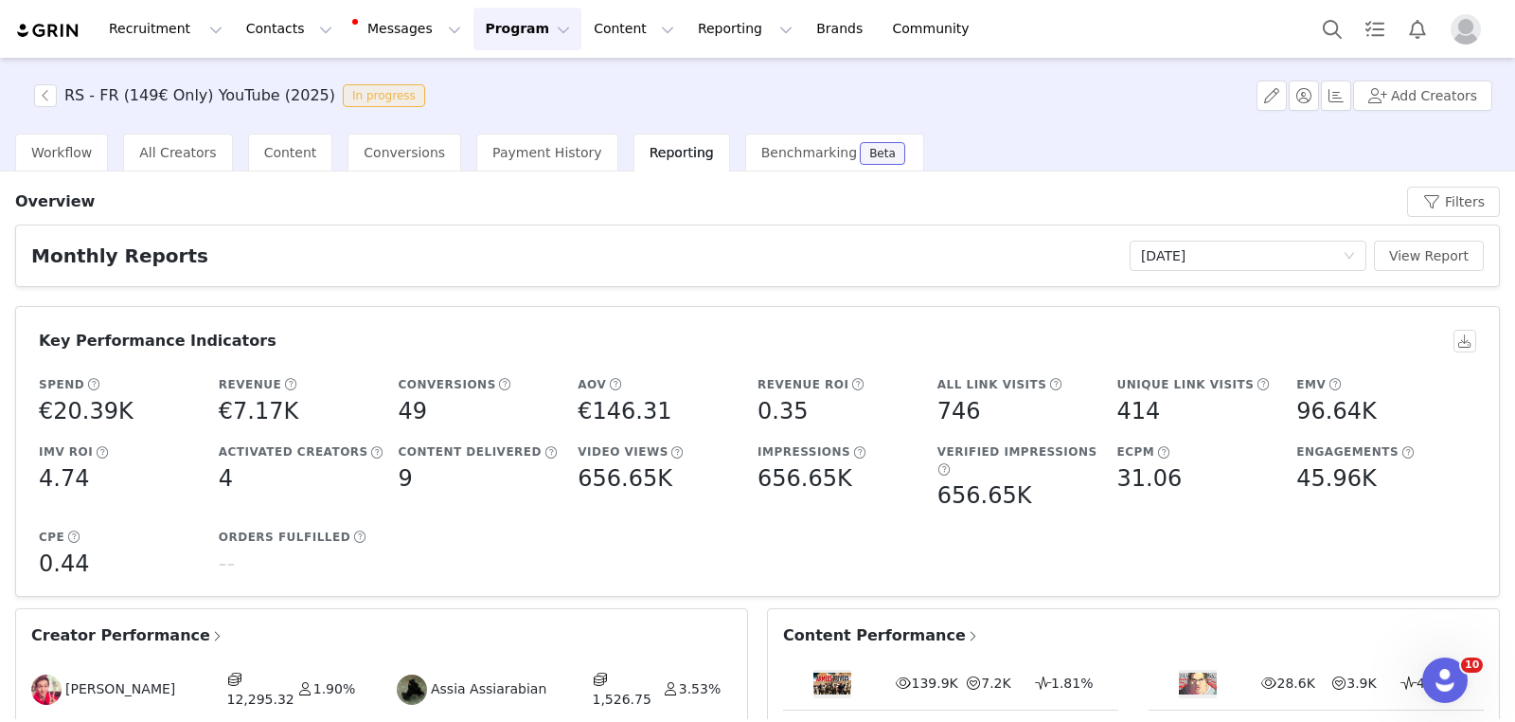
click at [515, 40] on button "Program Program" at bounding box center [528, 29] width 108 height 43
click at [512, 80] on p "Activations" at bounding box center [495, 84] width 73 height 20
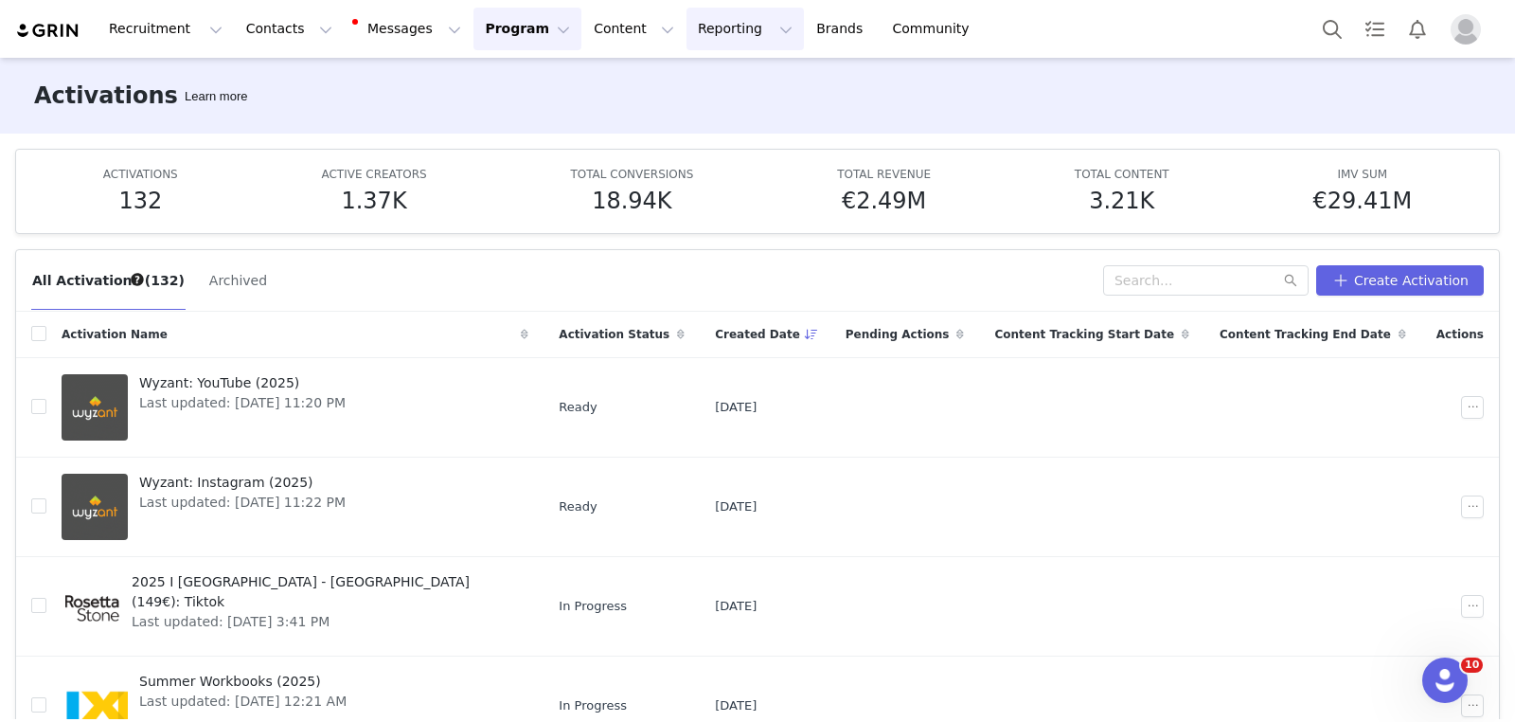
click at [687, 46] on button "Reporting Reporting" at bounding box center [745, 29] width 117 height 43
click at [688, 116] on p "Report Builder" at bounding box center [702, 119] width 95 height 20
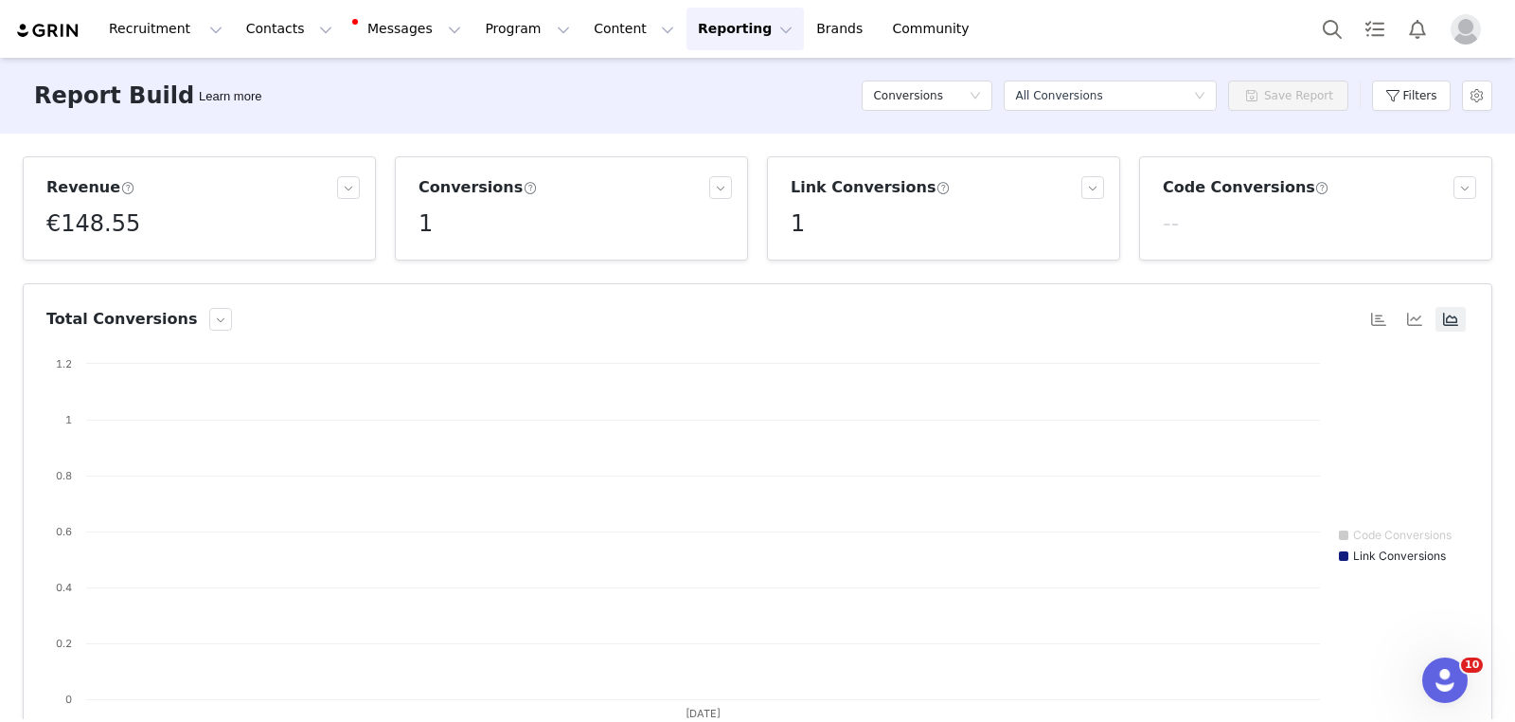
scroll to position [284, 0]
